Goal: Check status: Check status

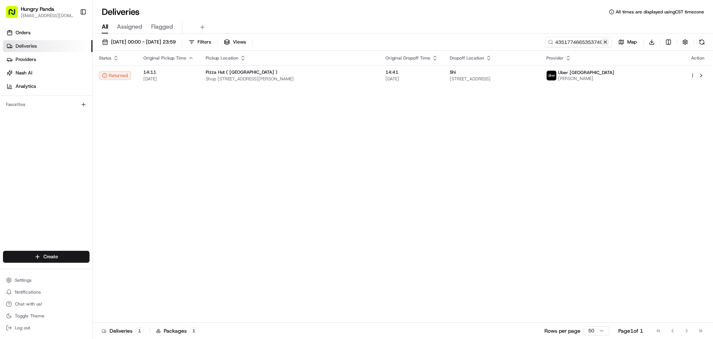
click at [602, 42] on button at bounding box center [605, 41] width 7 height 7
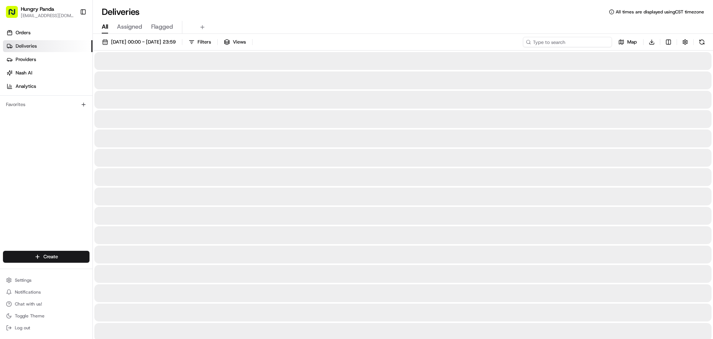
click at [589, 42] on input at bounding box center [567, 42] width 89 height 10
paste input "0860726695957793041195"
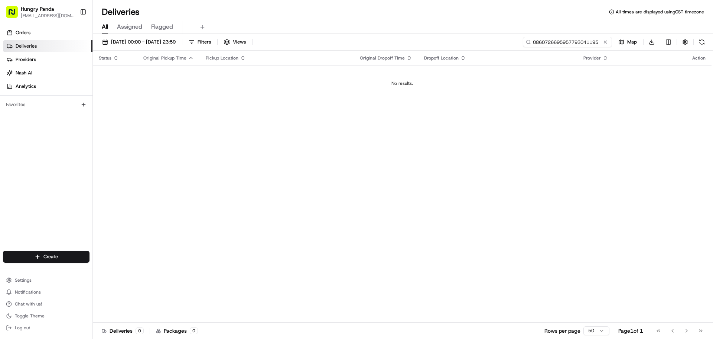
drag, startPoint x: 533, startPoint y: 43, endPoint x: 535, endPoint y: 46, distance: 4.5
click at [534, 42] on input "0860726695957793041195" at bounding box center [567, 42] width 89 height 10
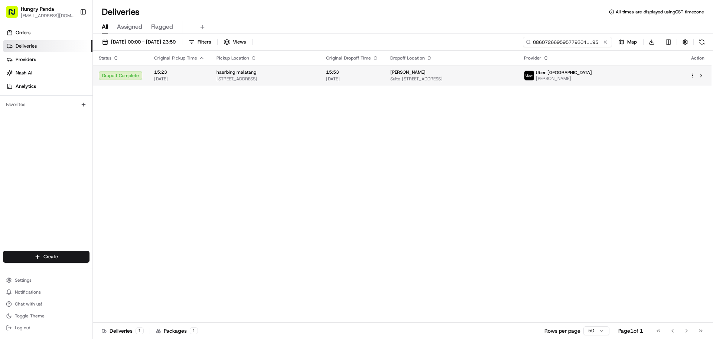
type input "0860726695957793041195"
click at [512, 75] on div "[PERSON_NAME]" at bounding box center [452, 72] width 122 height 6
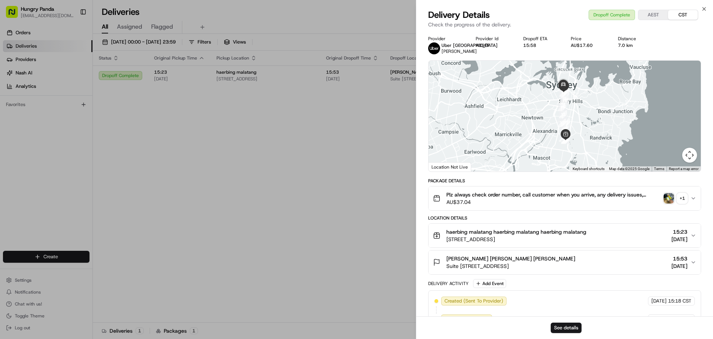
click at [681, 198] on div "+ 1" at bounding box center [682, 198] width 10 height 10
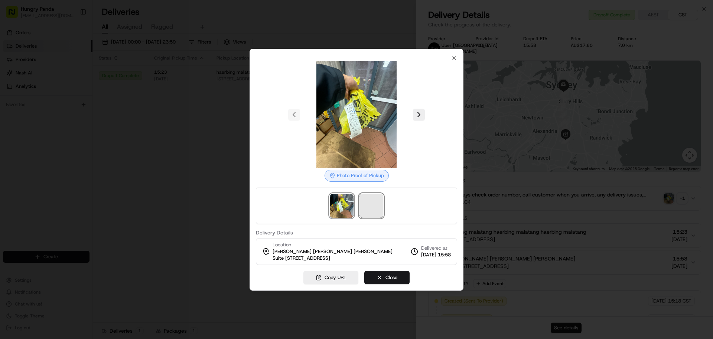
click at [375, 203] on span at bounding box center [372, 206] width 24 height 24
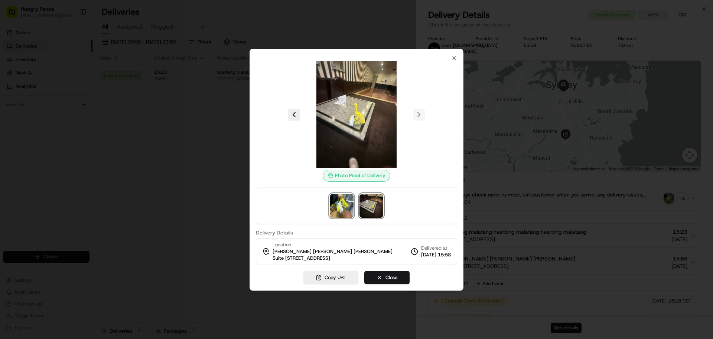
drag, startPoint x: 350, startPoint y: 200, endPoint x: 377, endPoint y: 200, distance: 26.8
click at [351, 200] on img at bounding box center [342, 206] width 24 height 24
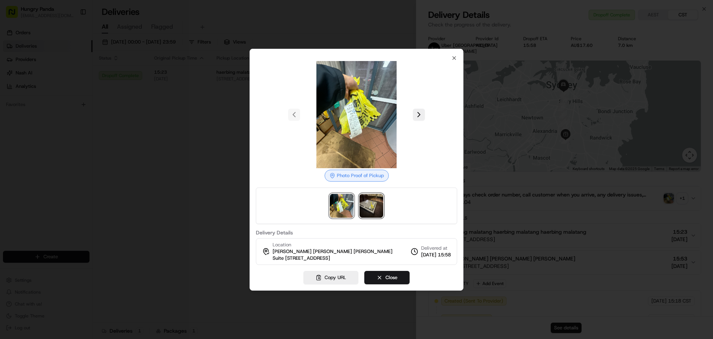
click at [381, 200] on img at bounding box center [372, 206] width 24 height 24
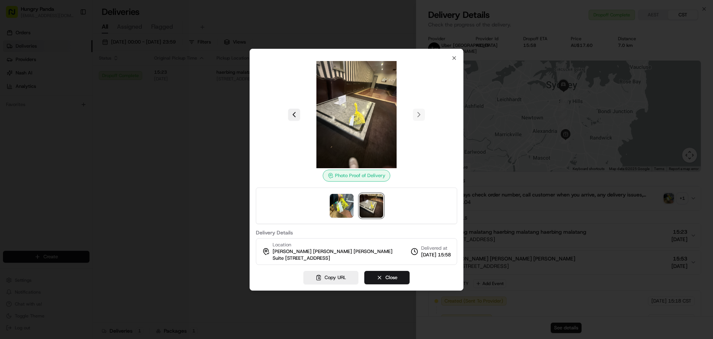
click at [198, 87] on div at bounding box center [356, 169] width 713 height 339
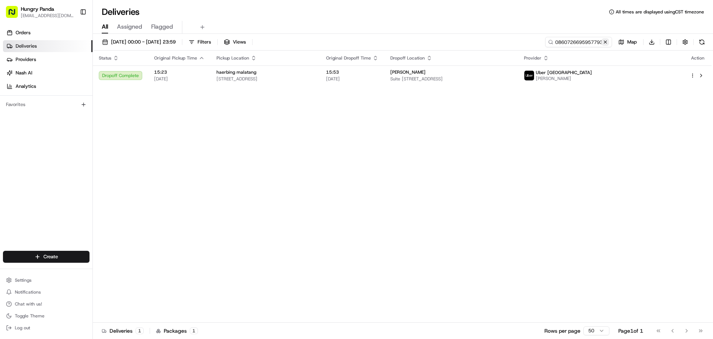
click at [606, 41] on button at bounding box center [605, 41] width 7 height 7
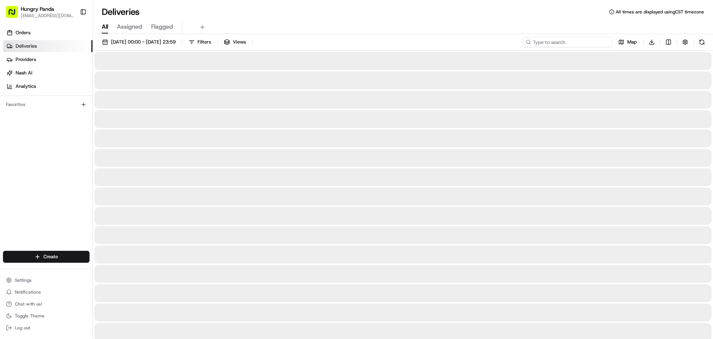
click at [595, 42] on input at bounding box center [567, 42] width 89 height 10
paste input "2555779735358749621561"
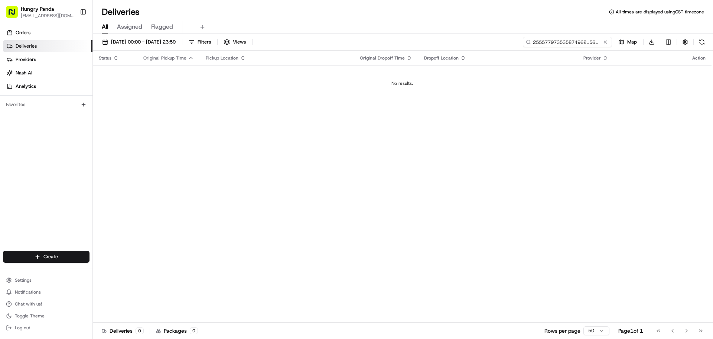
click at [534, 42] on input "2555779735358749621561" at bounding box center [567, 42] width 89 height 10
click at [532, 42] on input "2555779735358749621561" at bounding box center [567, 42] width 89 height 10
click at [535, 42] on input "2555779735358749621561" at bounding box center [567, 42] width 89 height 10
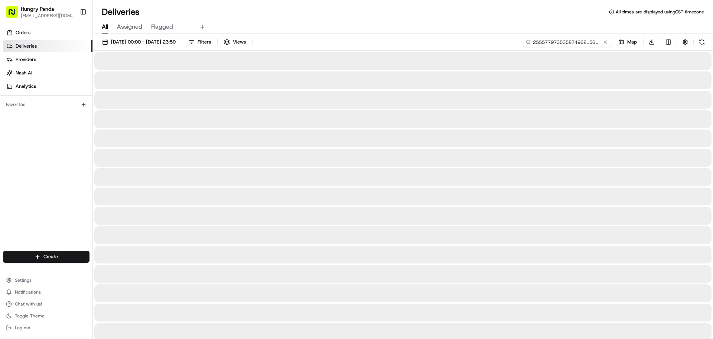
type input "2555779735358749621561"
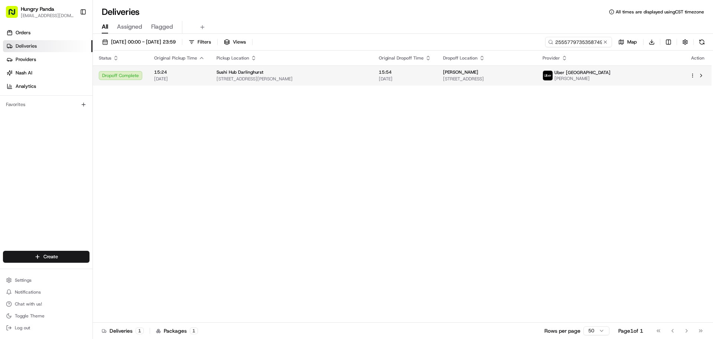
click at [611, 76] on span "[PERSON_NAME]" at bounding box center [583, 78] width 56 height 6
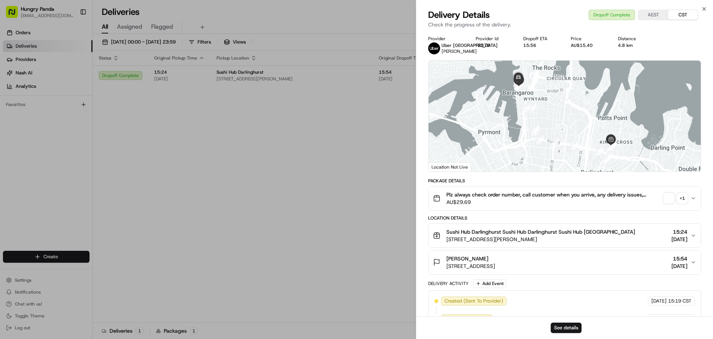
click at [683, 197] on div "+ 1" at bounding box center [682, 198] width 10 height 10
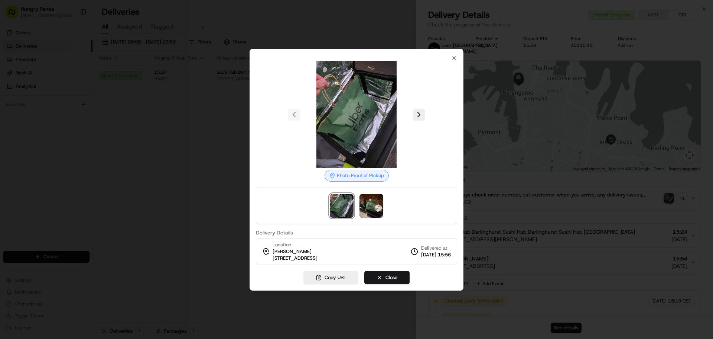
click at [388, 205] on div at bounding box center [356, 205] width 201 height 36
click at [380, 205] on img at bounding box center [372, 206] width 24 height 24
